Goal: Task Accomplishment & Management: Complete application form

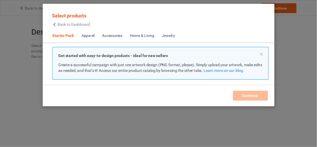
click at [68, 25] on span "Back to Dashboard" at bounding box center [74, 24] width 32 height 4
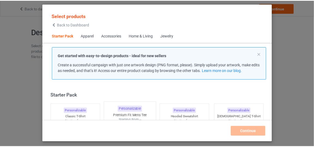
scroll to position [7, 0]
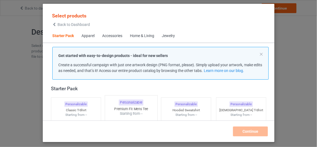
click at [135, 117] on img at bounding box center [130, 148] width 51 height 64
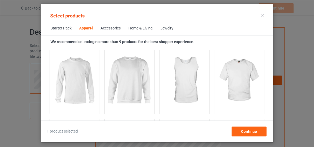
scroll to position [414, 0]
click at [124, 93] on img at bounding box center [129, 80] width 51 height 64
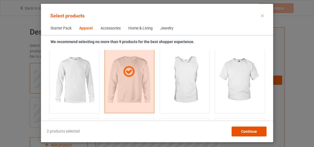
click at [254, 127] on div "Continue" at bounding box center [248, 132] width 35 height 10
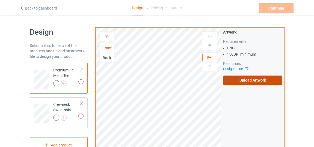
click at [262, 76] on label "Upload Artwork" at bounding box center [252, 80] width 59 height 9
click at [0, 0] on input "Upload Artwork" at bounding box center [0, 0] width 0 height 0
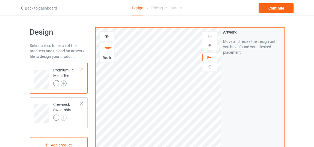
click at [63, 84] on img at bounding box center [64, 84] width 6 height 6
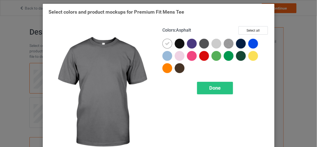
click at [200, 44] on div at bounding box center [205, 44] width 10 height 10
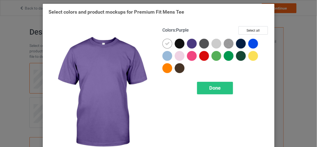
click at [193, 43] on div at bounding box center [192, 44] width 10 height 10
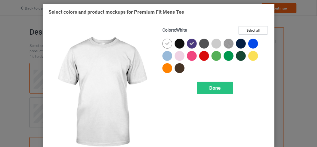
click at [163, 43] on div at bounding box center [168, 44] width 10 height 10
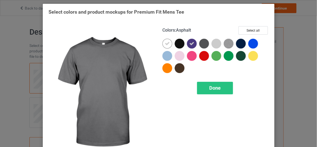
click at [200, 44] on div at bounding box center [205, 44] width 10 height 10
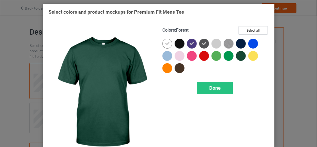
click at [241, 57] on div at bounding box center [241, 56] width 10 height 10
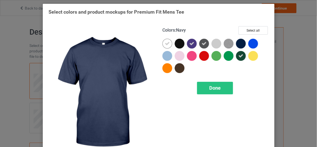
click at [242, 45] on div at bounding box center [241, 44] width 10 height 10
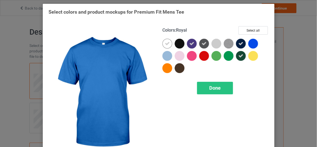
click at [251, 43] on div at bounding box center [254, 44] width 10 height 10
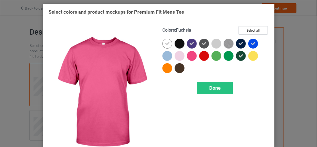
click at [192, 56] on div at bounding box center [192, 56] width 10 height 10
click at [192, 56] on icon at bounding box center [192, 55] width 5 height 5
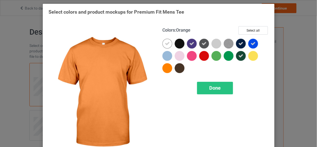
click at [165, 71] on div at bounding box center [168, 68] width 10 height 10
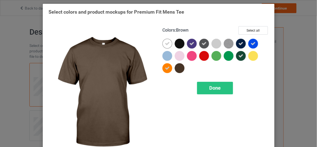
click at [180, 73] on div at bounding box center [181, 69] width 12 height 12
click at [212, 92] on div "Done" at bounding box center [215, 88] width 36 height 13
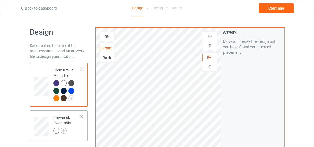
click at [63, 129] on img at bounding box center [64, 131] width 6 height 6
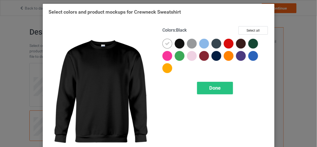
click at [175, 43] on div at bounding box center [180, 44] width 10 height 10
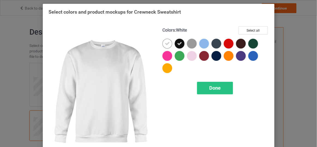
click at [165, 44] on icon at bounding box center [167, 43] width 5 height 5
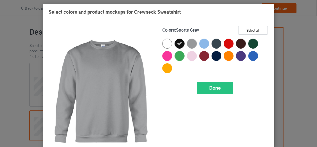
click at [190, 45] on div at bounding box center [192, 44] width 10 height 10
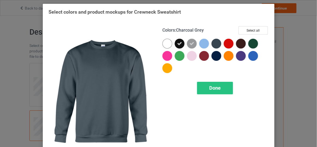
click at [215, 44] on div at bounding box center [217, 44] width 10 height 10
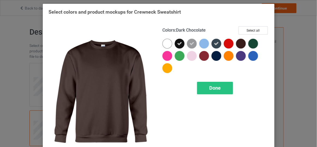
click at [237, 45] on div at bounding box center [241, 44] width 10 height 10
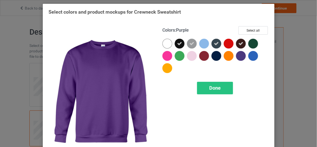
click at [238, 60] on div at bounding box center [241, 56] width 10 height 10
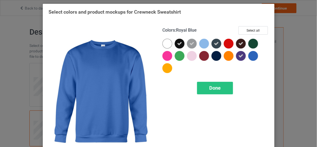
click at [251, 59] on div at bounding box center [254, 56] width 10 height 10
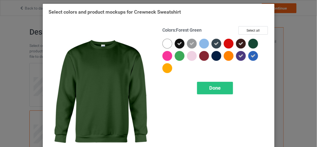
click at [252, 45] on div at bounding box center [254, 44] width 10 height 10
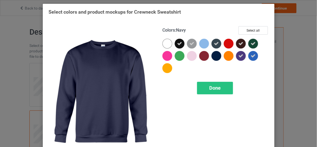
click at [219, 58] on div at bounding box center [217, 56] width 10 height 10
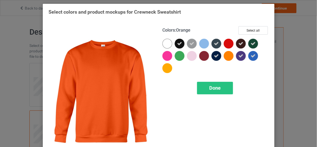
click at [224, 58] on div at bounding box center [229, 56] width 10 height 10
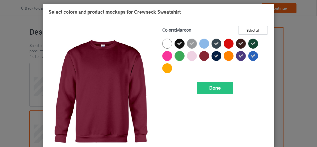
click at [204, 55] on div at bounding box center [205, 56] width 10 height 10
click at [211, 92] on div "Done" at bounding box center [215, 88] width 36 height 13
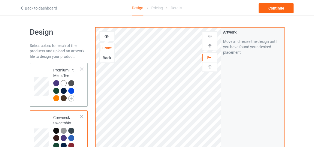
click at [70, 97] on img at bounding box center [71, 99] width 6 height 6
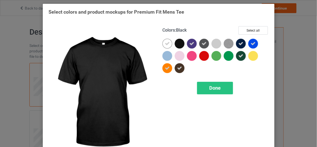
click at [176, 45] on div at bounding box center [180, 44] width 10 height 10
click at [218, 90] on span "Done" at bounding box center [214, 88] width 11 height 6
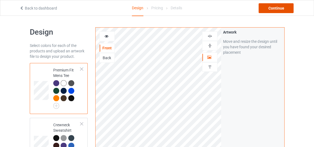
click at [290, 5] on div "Continue" at bounding box center [275, 8] width 35 height 10
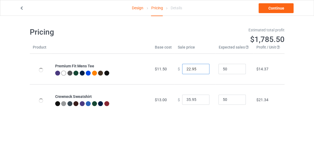
click at [201, 71] on input "22.95" at bounding box center [195, 69] width 27 height 10
click at [201, 71] on input "21.95" at bounding box center [195, 69] width 27 height 10
click at [201, 71] on input "20.95" at bounding box center [195, 69] width 27 height 10
click at [201, 71] on input "19.95" at bounding box center [195, 69] width 27 height 10
type input "18.95"
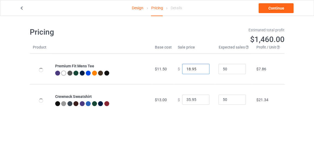
click at [201, 71] on input "18.95" at bounding box center [195, 69] width 27 height 10
click at [200, 101] on input "29.95" at bounding box center [195, 100] width 27 height 10
type input "24.95"
click at [200, 101] on input "24.95" at bounding box center [195, 100] width 27 height 10
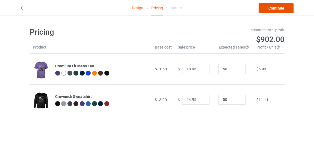
click at [277, 7] on link "Continue" at bounding box center [275, 8] width 35 height 10
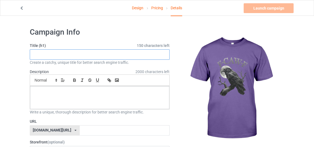
click at [141, 56] on input "text" at bounding box center [100, 54] width 140 height 10
type input "new style bird black"
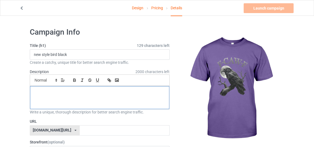
click at [111, 93] on p at bounding box center [99, 92] width 131 height 5
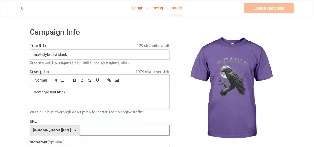
click at [101, 129] on input "text" at bounding box center [125, 130] width 90 height 10
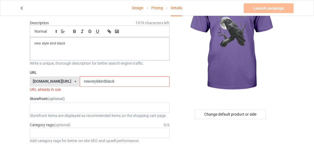
scroll to position [60, 0]
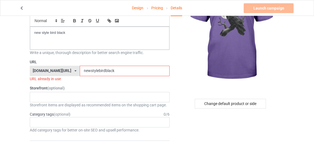
click at [118, 69] on input "newstylebirdblack" at bounding box center [125, 71] width 90 height 10
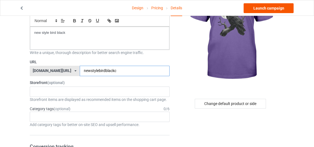
type input "newstylebirdblackc"
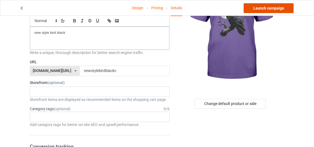
click at [258, 9] on link "Launch campaign" at bounding box center [268, 8] width 50 height 10
